Goal: Information Seeking & Learning: Learn about a topic

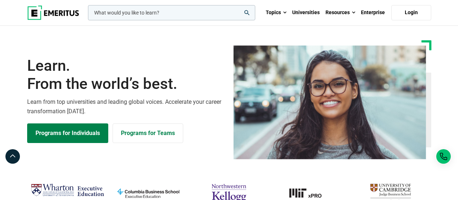
click at [72, 129] on link "Programs for Individuals" at bounding box center [67, 133] width 81 height 20
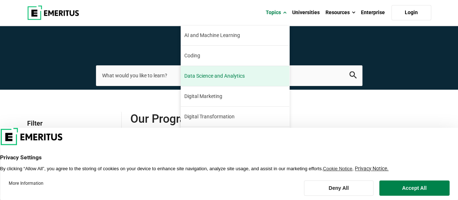
click at [226, 71] on link "Data Science and Analytics" at bounding box center [235, 76] width 109 height 20
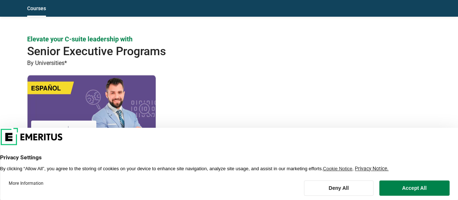
scroll to position [524, 0]
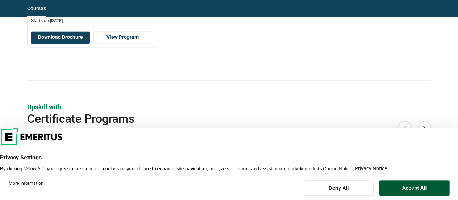
click at [413, 191] on button "Accept All" at bounding box center [414, 187] width 70 height 15
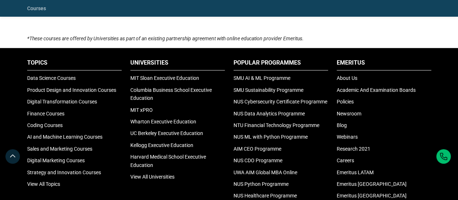
scroll to position [1612, 0]
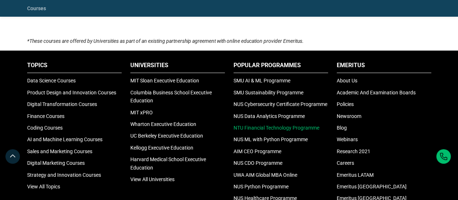
click at [288, 125] on link "NTU Financial Technology Programme" at bounding box center [277, 128] width 86 height 6
